Goal: Transaction & Acquisition: Purchase product/service

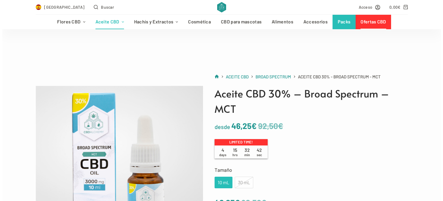
scroll to position [58, 0]
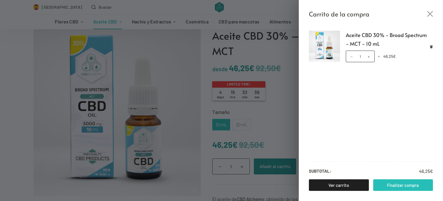
click at [409, 184] on link "Finalizar compra" at bounding box center [403, 185] width 60 height 12
click at [371, 56] on span at bounding box center [369, 56] width 6 height 6
type input "2"
click at [389, 184] on link "Finalizar compra" at bounding box center [403, 185] width 60 height 12
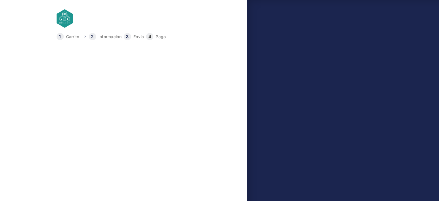
select select "B"
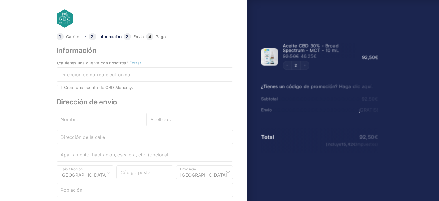
select select "B"
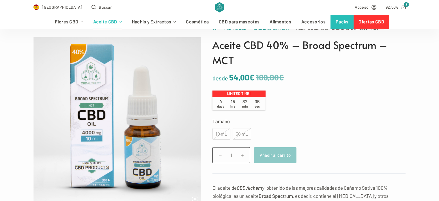
scroll to position [58, 0]
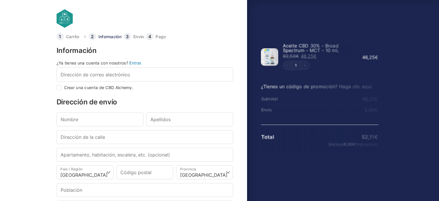
select select "B"
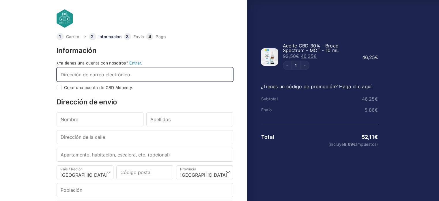
click at [113, 75] on input "Dirección de correo electrónico *" at bounding box center [145, 74] width 177 height 14
type input "danielvictori@gmail.com"
type input "Daniel"
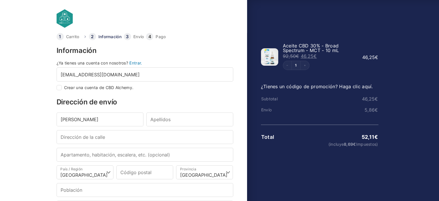
type input "Victori Garcia"
type input "Passeig Valldaura 138, 4, 3"
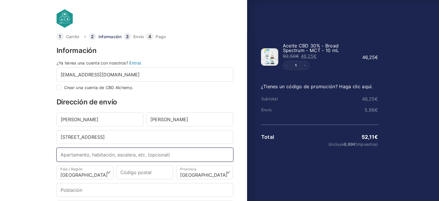
type input "Barcelona"
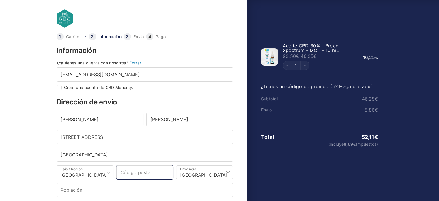
type input "08042"
type input "Barcelona"
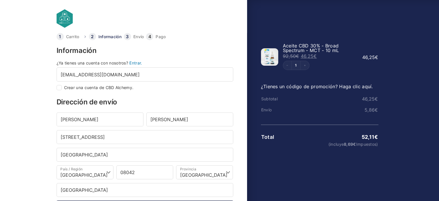
type input "+34693762084"
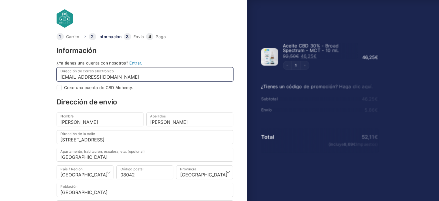
select select
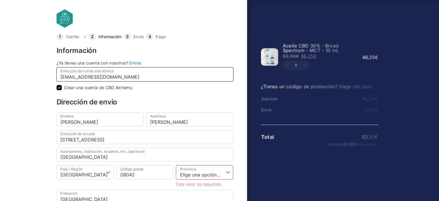
checkbox input "true"
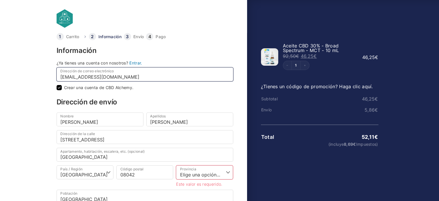
drag, startPoint x: 118, startPoint y: 78, endPoint x: 23, endPoint y: 67, distance: 95.7
click at [23, 67] on body "Carrito Información Envío Pago Información ¿Ya tienes una cuenta con nosotros? …" at bounding box center [219, 91] width 439 height 182
type input "l"
type input "victoripuy@gmail.com"
click at [16, 106] on body "Carrito Información Envío Pago Información ¿Ya tienes una cuenta con nosotros? …" at bounding box center [219, 91] width 439 height 182
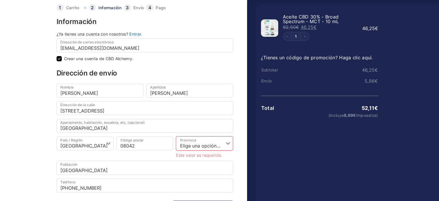
scroll to position [58, 0]
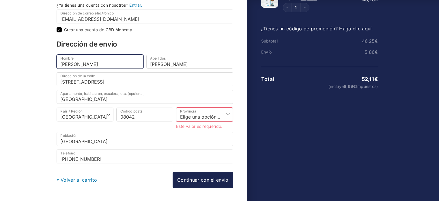
drag, startPoint x: 79, startPoint y: 63, endPoint x: 19, endPoint y: 63, distance: 59.7
click at [19, 63] on body "Carrito Información Envío Pago Información ¿Ya tienes una cuenta con nosotros? …" at bounding box center [219, 33] width 439 height 182
type input "Carla"
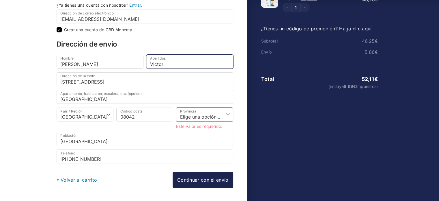
type input "Victori"
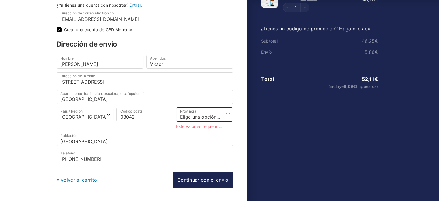
click at [200, 117] on select "Elige una opción… La Coruña Álava Albacete Alicante Almería Asturias Ávila Bada…" at bounding box center [204, 114] width 57 height 14
select select "B"
click at [176, 107] on select "Elige una opción… La Coruña Álava Albacete Alicante Almería Asturias Ávila Bada…" at bounding box center [204, 114] width 57 height 14
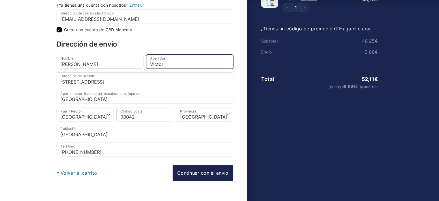
click at [180, 63] on input "Victori" at bounding box center [189, 62] width 87 height 14
click at [177, 63] on input "Victori Garcia" at bounding box center [189, 62] width 87 height 14
type input "Victori Puy"
click at [22, 55] on body "Carrito Información Envío Pago Información ¿Ya tienes una cuenta con nosotros? …" at bounding box center [219, 33] width 439 height 182
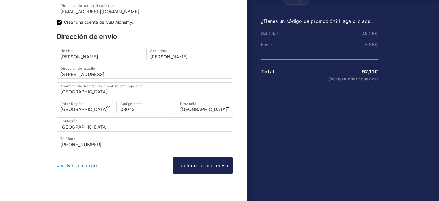
scroll to position [70, 0]
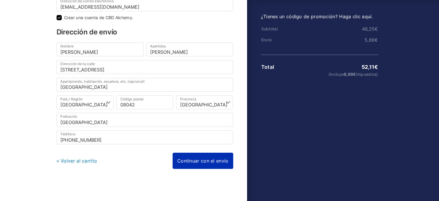
click at [204, 161] on link "Continuar con el envío" at bounding box center [203, 160] width 61 height 16
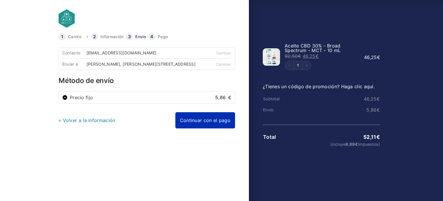
click at [205, 125] on link "Continuar con el pago" at bounding box center [205, 120] width 60 height 16
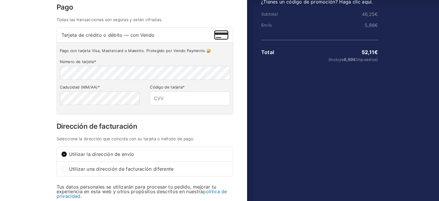
scroll to position [87, 0]
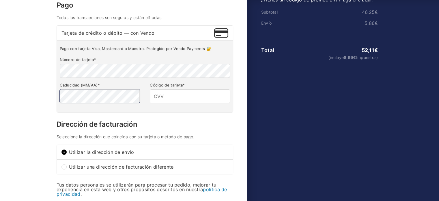
type input "761"
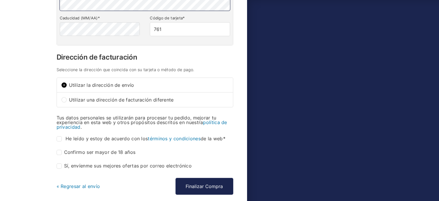
scroll to position [173, 0]
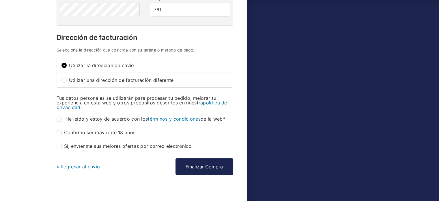
click at [65, 122] on label "He leído y estoy de acuerdo con los términos y condiciones de la web *" at bounding box center [142, 118] width 171 height 5
click at [62, 122] on input "He leído y estoy de acuerdo con los términos y condiciones de la web *" at bounding box center [59, 118] width 5 height 5
checkbox input "true"
click at [61, 134] on input "Confirmo ser mayor de 18 años *" at bounding box center [59, 132] width 5 height 5
checkbox input "true"
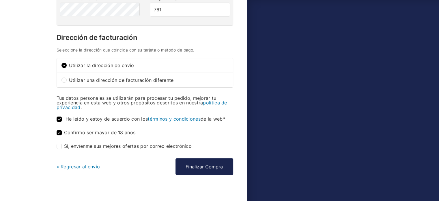
click at [64, 146] on label "Sí, envíenme sus mejores ofertas por correo electrónico (opcional)" at bounding box center [124, 145] width 135 height 5
click at [62, 146] on input "Sí, envíenme sus mejores ofertas por correo electrónico (opcional)" at bounding box center [59, 145] width 5 height 5
checkbox input "true"
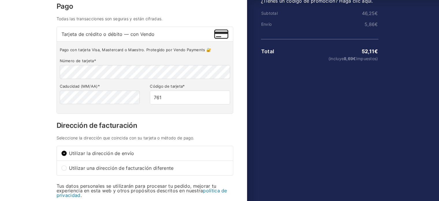
scroll to position [40, 0]
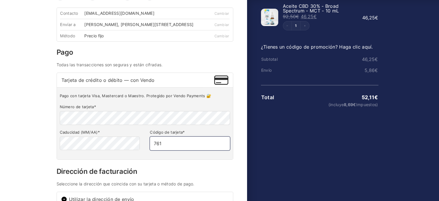
drag, startPoint x: 183, startPoint y: 142, endPoint x: 197, endPoint y: 105, distance: 39.2
drag, startPoint x: 197, startPoint y: 105, endPoint x: 160, endPoint y: 94, distance: 38.2
click at [160, 94] on div "Pago con tarjeta Visa, Mastercard o Maestro. Protegido por Vendo Payments 🔐 Núm…" at bounding box center [145, 123] width 176 height 72
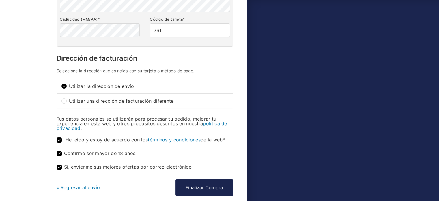
scroll to position [184, 0]
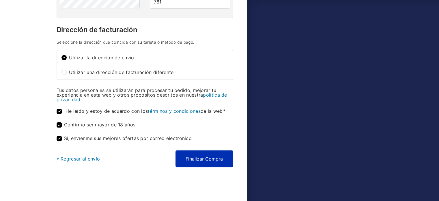
click at [204, 158] on button "Finalizar Compra" at bounding box center [204, 158] width 58 height 17
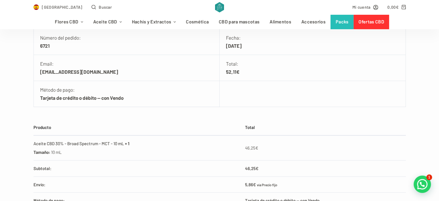
scroll to position [58, 0]
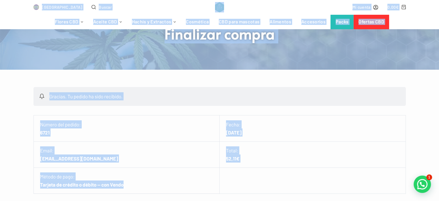
drag, startPoint x: 13, startPoint y: 13, endPoint x: 136, endPoint y: 195, distance: 218.9
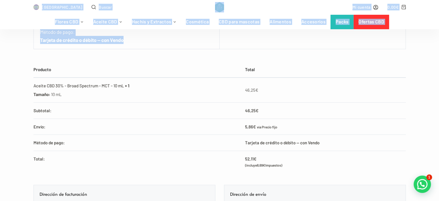
scroll to position [289, 0]
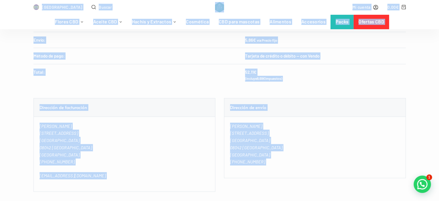
copy body "Saltar al contenido Sin resultados Carrito de la compra No hay productos en el …"
